Goal: Information Seeking & Learning: Learn about a topic

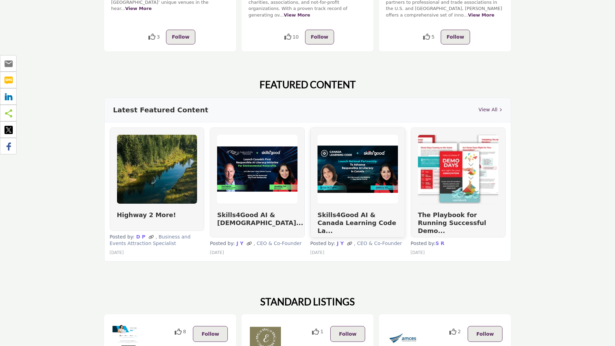
scroll to position [324, 0]
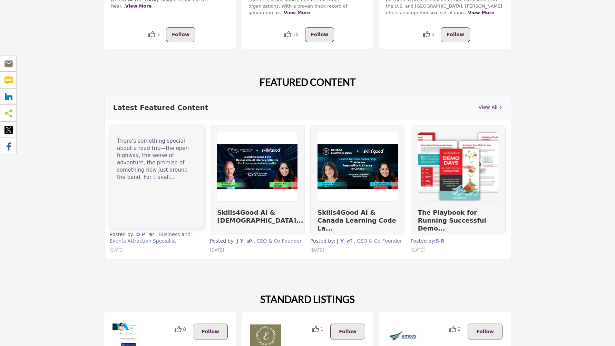
click at [167, 167] on div "There’s something special about a road trip—the open highway, the sense of adve…" at bounding box center [157, 177] width 94 height 103
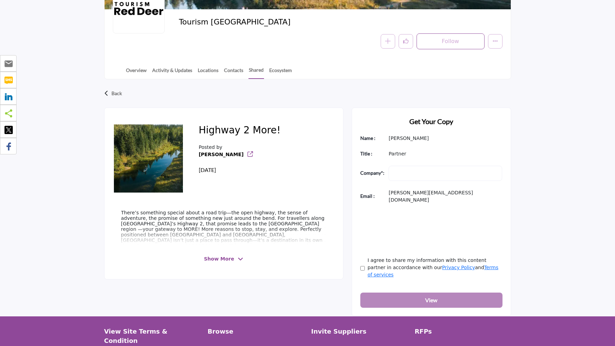
scroll to position [115, 0]
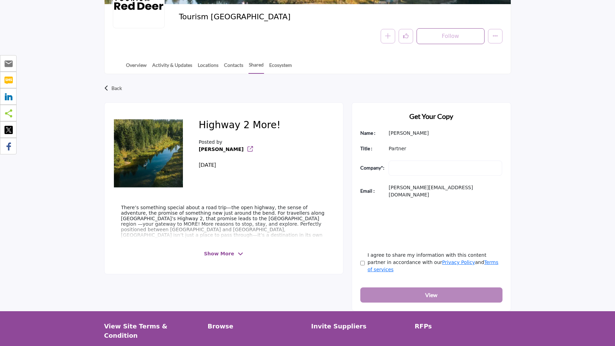
click at [216, 254] on span "Show More" at bounding box center [219, 253] width 30 height 7
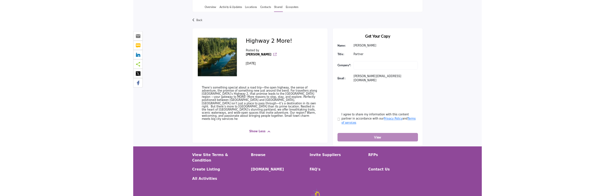
scroll to position [172, 0]
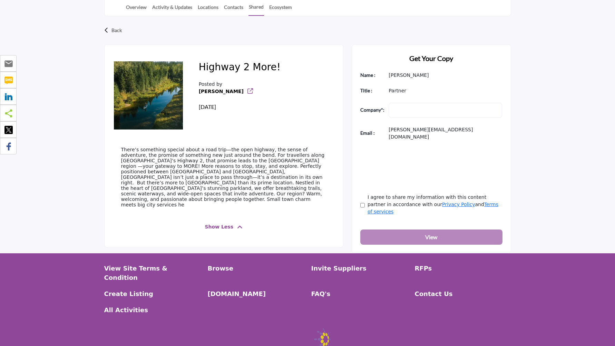
click at [231, 59] on div "Highway 2 More! Posted by Debbie 4 days ago" at bounding box center [239, 96] width 98 height 86
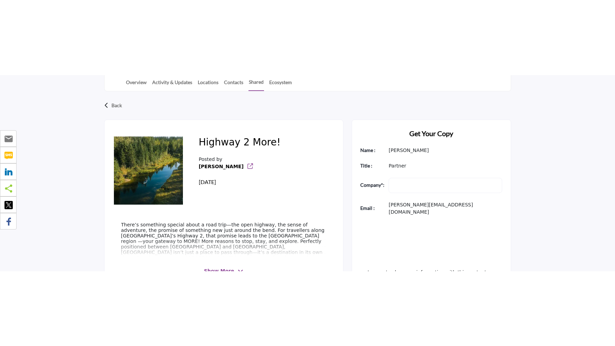
scroll to position [187, 0]
